Goal: Task Accomplishment & Management: Use online tool/utility

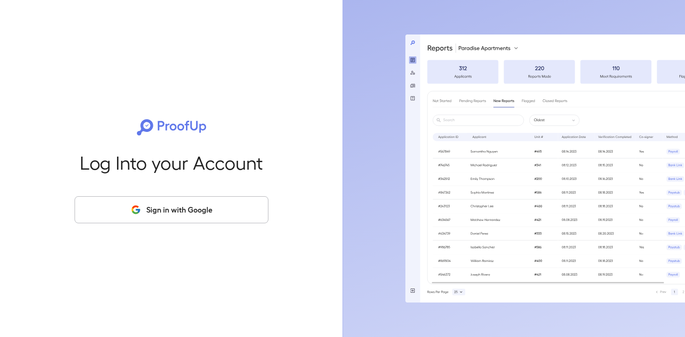
click at [183, 217] on button "Sign in with Google" at bounding box center [172, 209] width 194 height 27
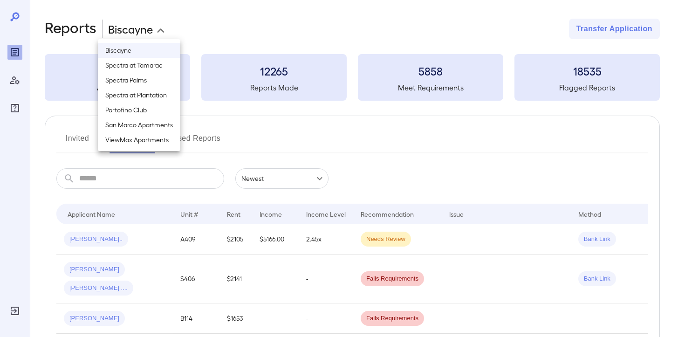
click at [150, 27] on body "**********" at bounding box center [339, 168] width 678 height 337
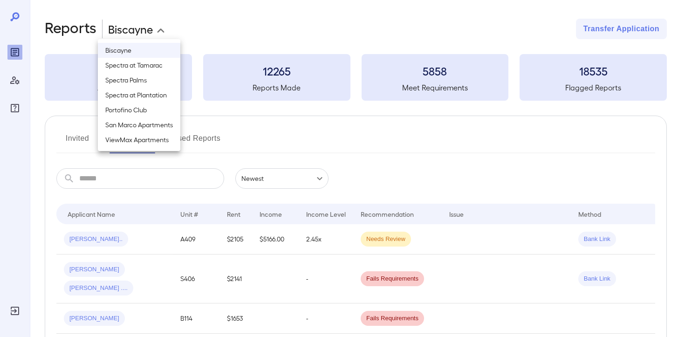
click at [141, 123] on li "San Marco Apartments" at bounding box center [139, 124] width 82 height 15
type input "**********"
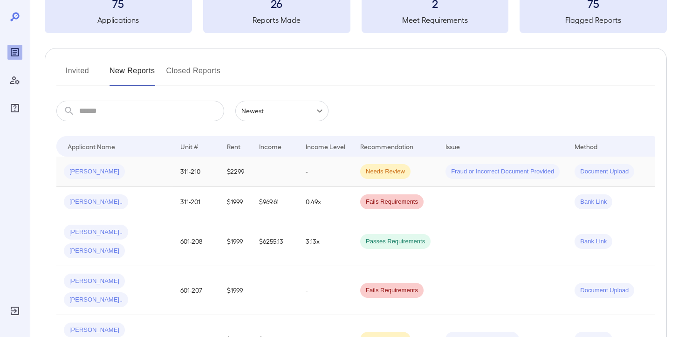
scroll to position [68, 0]
click at [75, 69] on button "Invited" at bounding box center [77, 74] width 42 height 22
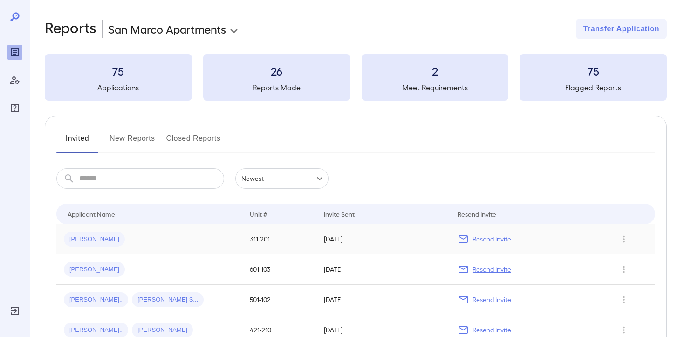
click at [486, 241] on p "Resend Invite" at bounding box center [492, 238] width 39 height 9
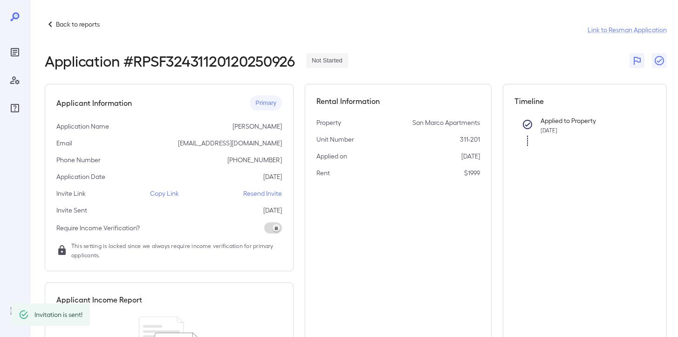
click at [263, 194] on p "Resend Invite" at bounding box center [262, 193] width 39 height 9
click at [79, 17] on div "Back to reports Link to Resman Application Application # RPSF32431120120250926 …" at bounding box center [354, 223] width 648 height 446
click at [79, 23] on p "Back to reports" at bounding box center [78, 24] width 44 height 9
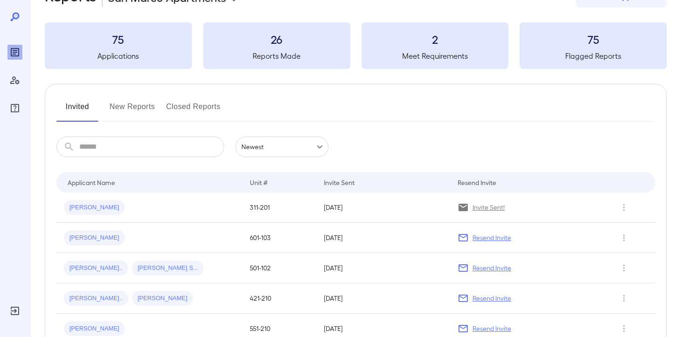
scroll to position [32, 0]
click at [131, 106] on button "New Reports" at bounding box center [133, 110] width 46 height 22
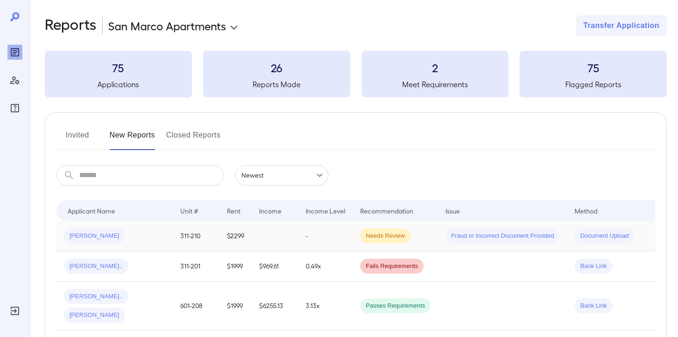
scroll to position [4, 0]
